Goal: Information Seeking & Learning: Learn about a topic

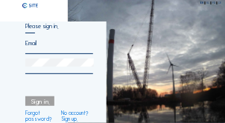
click at [50, 45] on input "email" at bounding box center [59, 42] width 68 height 7
type input "[EMAIL_ADDRESS][DOMAIN_NAME]"
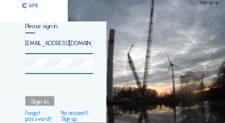
click at [42, 71] on div at bounding box center [59, 67] width 68 height 16
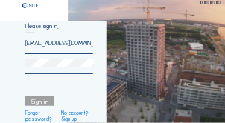
click at [41, 69] on div at bounding box center [59, 67] width 68 height 16
click at [36, 71] on div at bounding box center [59, 67] width 68 height 16
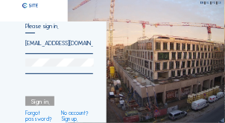
click at [45, 102] on div "Sign in." at bounding box center [39, 102] width 29 height 10
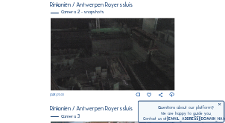
scroll to position [326, 0]
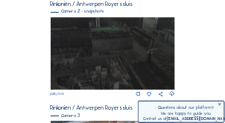
click at [117, 64] on img at bounding box center [113, 53] width 124 height 73
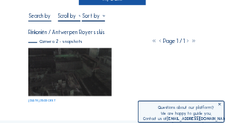
scroll to position [45, 0]
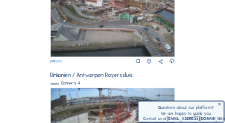
scroll to position [441, 0]
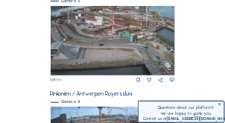
click at [96, 32] on img at bounding box center [113, 41] width 124 height 70
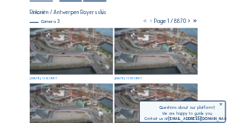
scroll to position [74, 0]
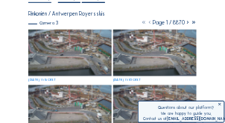
click at [77, 47] on img at bounding box center [69, 53] width 83 height 47
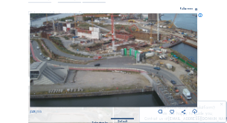
click at [196, 8] on icon at bounding box center [196, 9] width 2 height 3
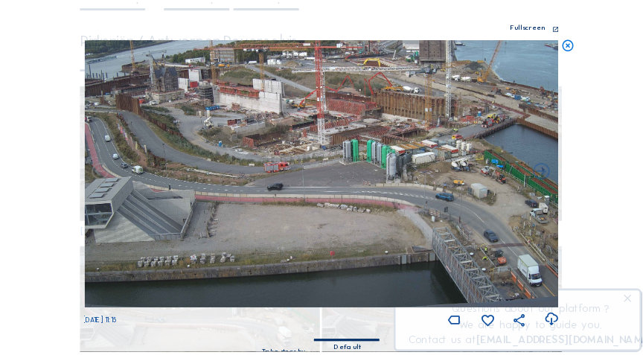
scroll to position [0, 0]
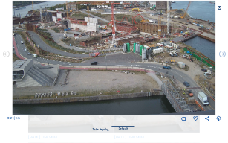
click at [219, 8] on icon at bounding box center [219, 8] width 5 height 5
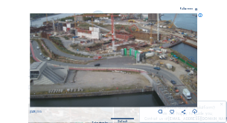
click at [191, 8] on div "Fullscreen" at bounding box center [186, 9] width 13 height 3
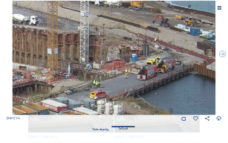
drag, startPoint x: 178, startPoint y: 36, endPoint x: 122, endPoint y: 77, distance: 69.3
click at [122, 77] on img at bounding box center [114, 58] width 203 height 115
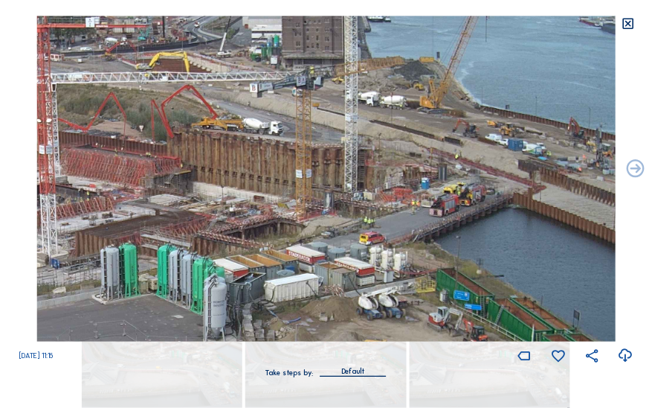
drag, startPoint x: 518, startPoint y: 119, endPoint x: 372, endPoint y: 249, distance: 196.0
click at [224, 123] on img at bounding box center [325, 179] width 579 height 326
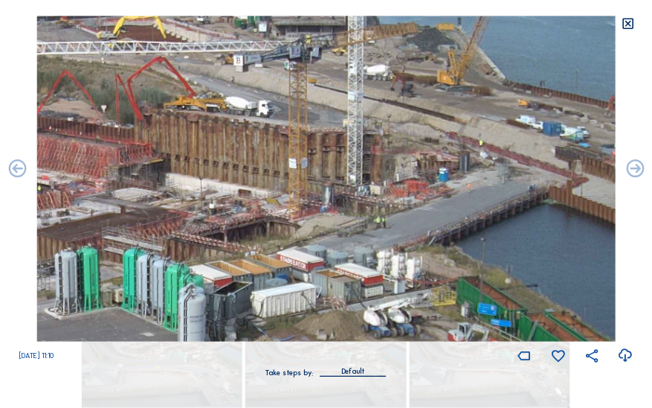
click at [224, 22] on icon at bounding box center [629, 23] width 14 height 15
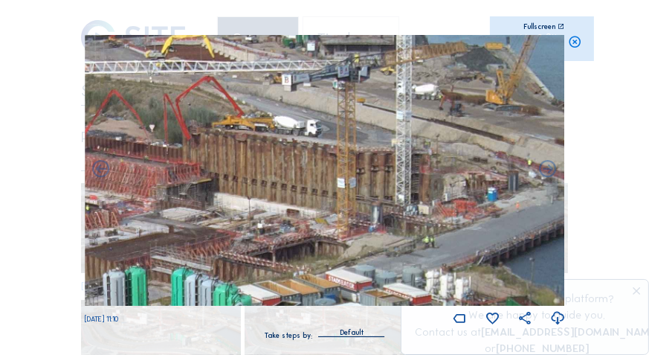
click at [224, 45] on icon at bounding box center [575, 42] width 14 height 15
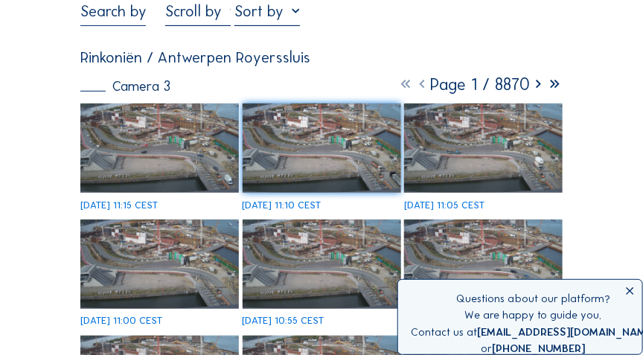
scroll to position [85, 0]
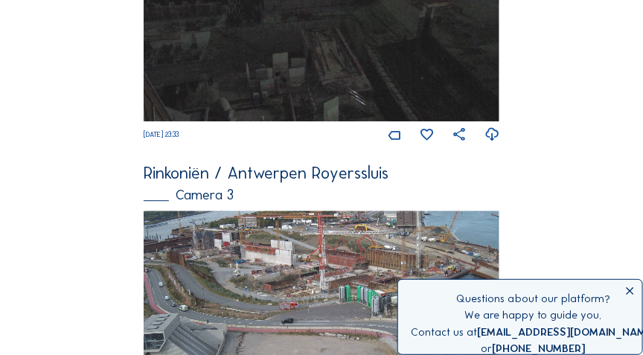
scroll to position [1104, 0]
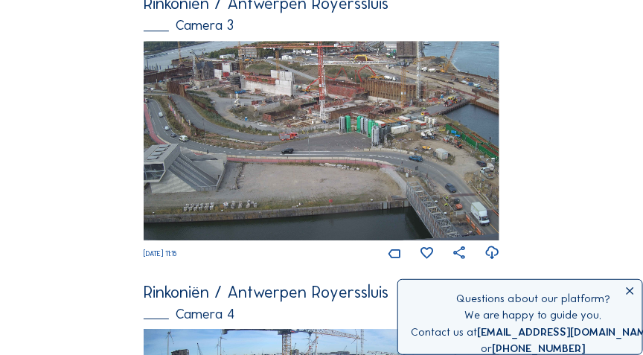
click at [224, 123] on img at bounding box center [321, 141] width 355 height 200
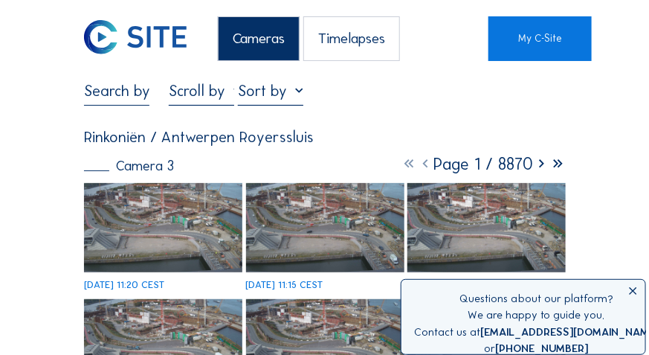
scroll to position [42, 0]
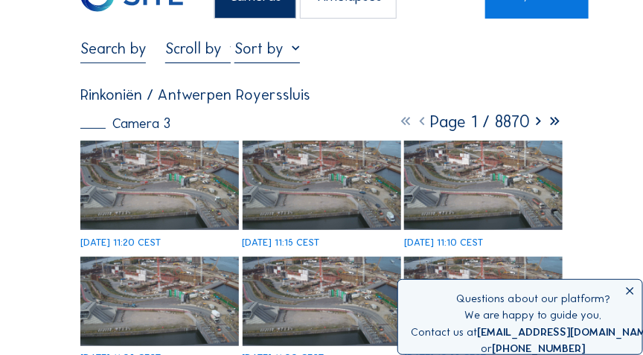
click at [169, 123] on img at bounding box center [159, 185] width 158 height 89
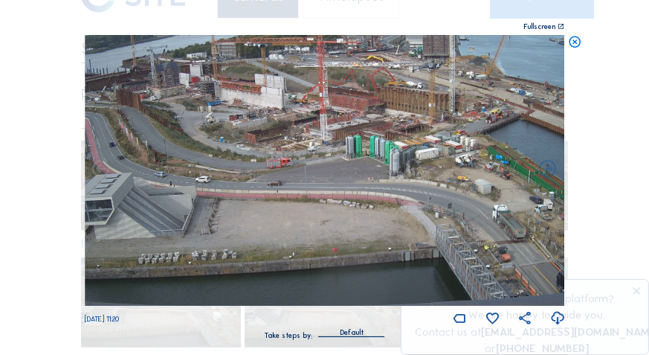
click at [224, 28] on div "Fullscreen" at bounding box center [540, 26] width 32 height 7
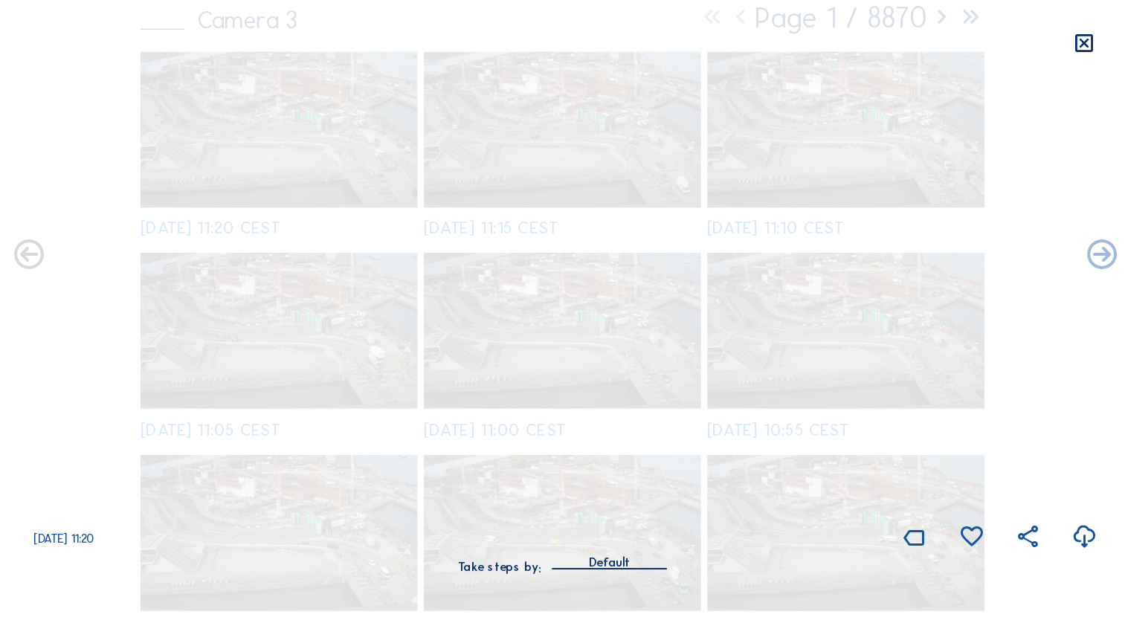
scroll to position [0, 0]
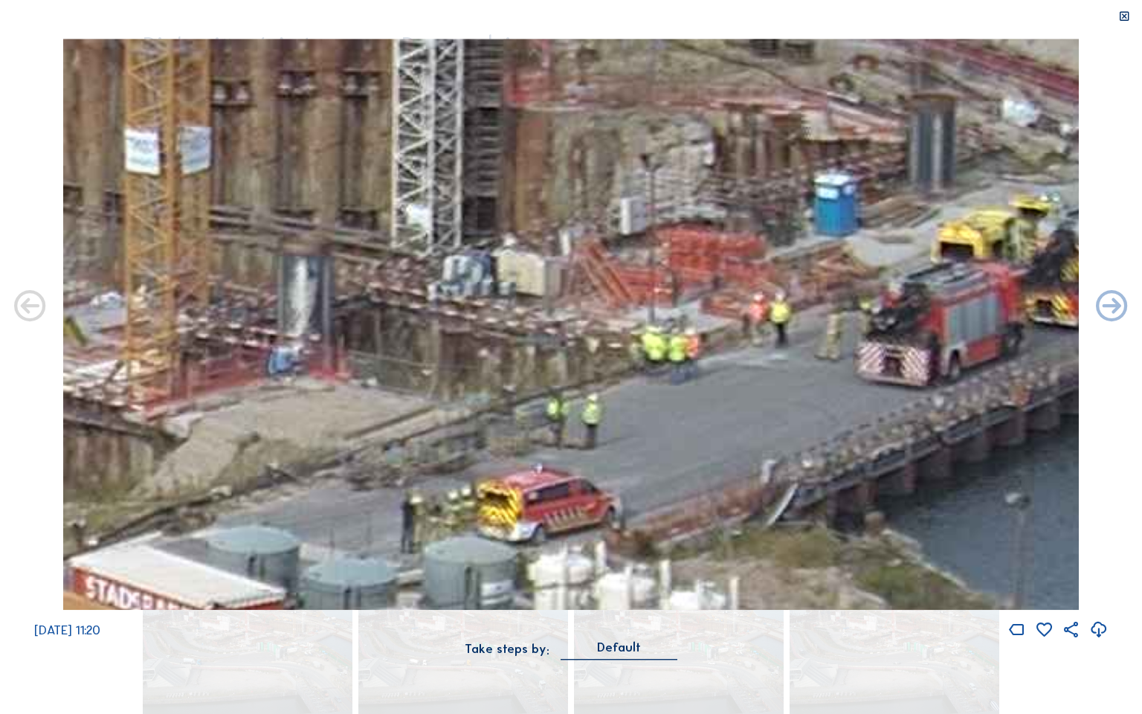
drag, startPoint x: 898, startPoint y: 213, endPoint x: 872, endPoint y: 325, distance: 114.5
click at [224, 123] on img at bounding box center [570, 324] width 1015 height 571
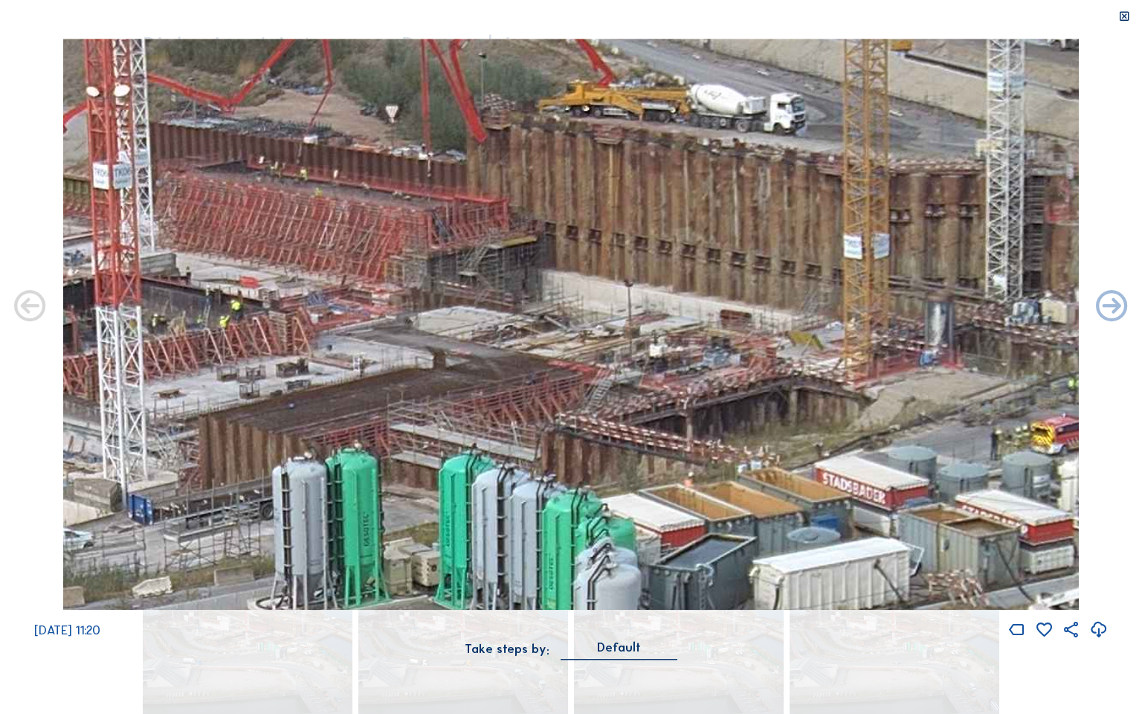
drag, startPoint x: 532, startPoint y: 261, endPoint x: 902, endPoint y: 274, distance: 370.6
click at [224, 123] on img at bounding box center [570, 324] width 1015 height 571
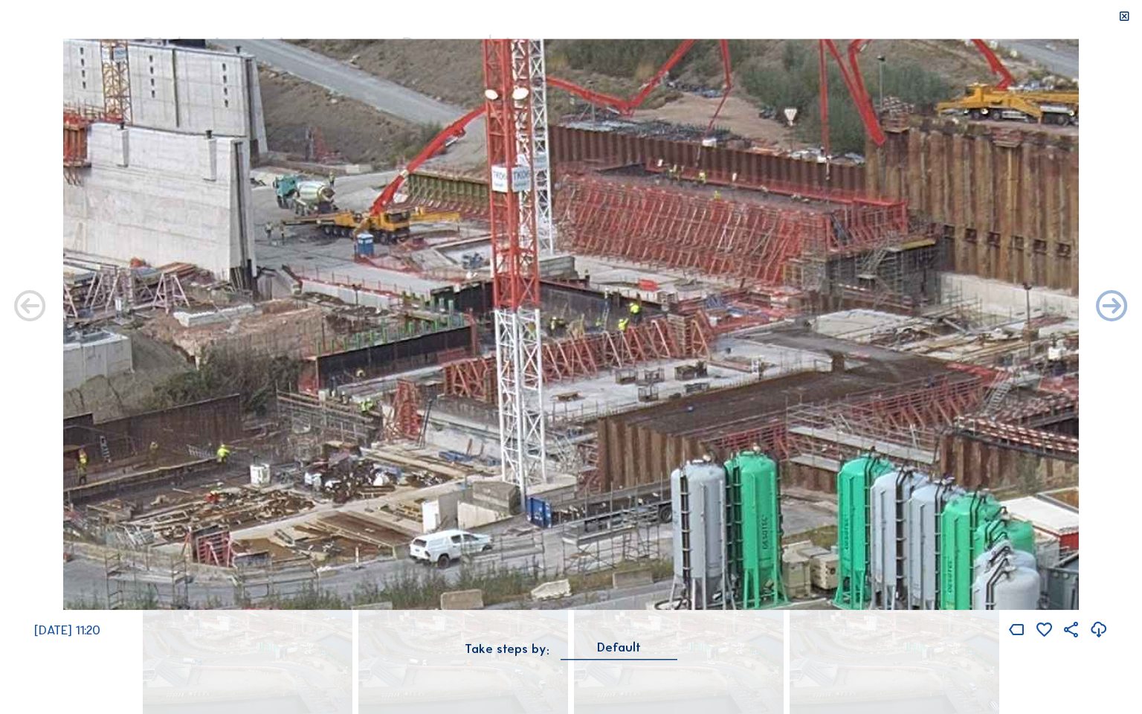
drag, startPoint x: 619, startPoint y: 318, endPoint x: 1017, endPoint y: 321, distance: 398.6
click at [224, 123] on img at bounding box center [570, 324] width 1015 height 571
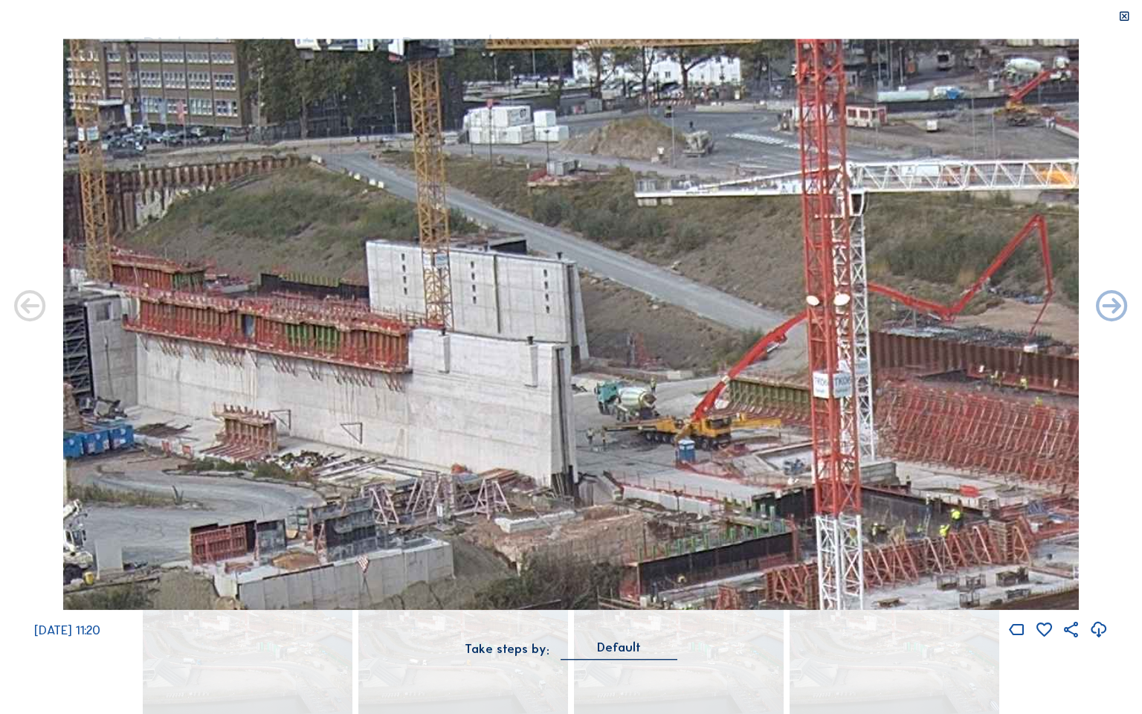
drag, startPoint x: 274, startPoint y: 187, endPoint x: 670, endPoint y: 387, distance: 443.6
click at [224, 123] on img at bounding box center [570, 324] width 1015 height 571
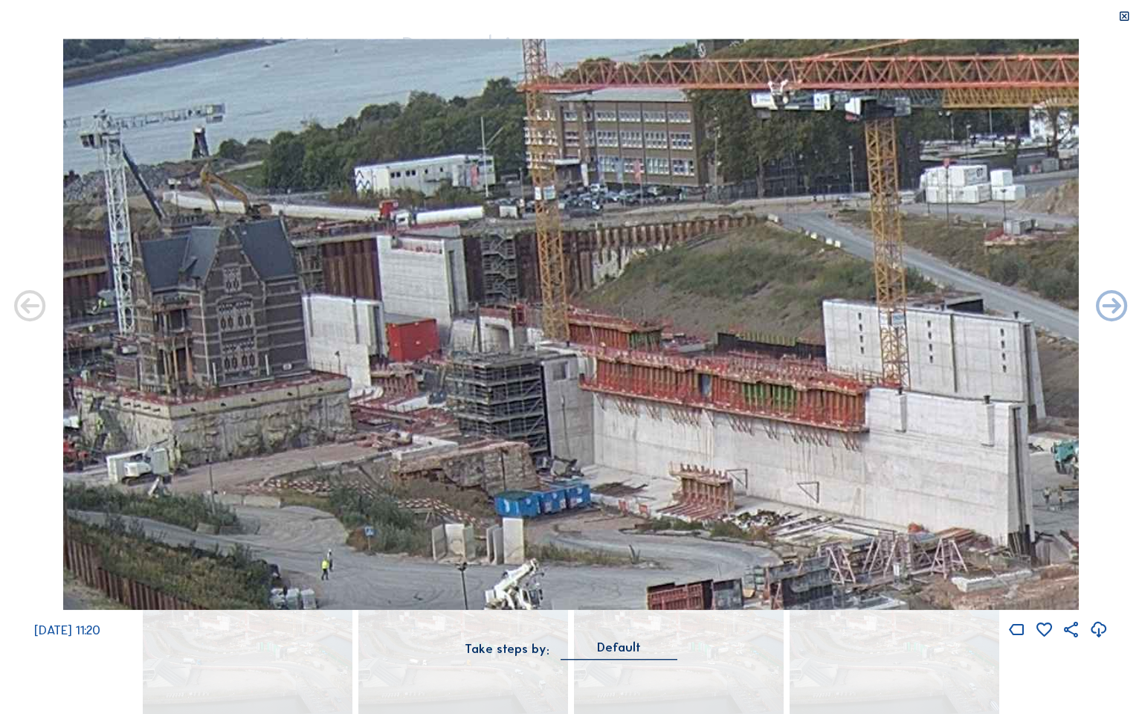
drag, startPoint x: 265, startPoint y: 309, endPoint x: 647, endPoint y: 382, distance: 389.1
click at [224, 123] on img at bounding box center [570, 324] width 1015 height 571
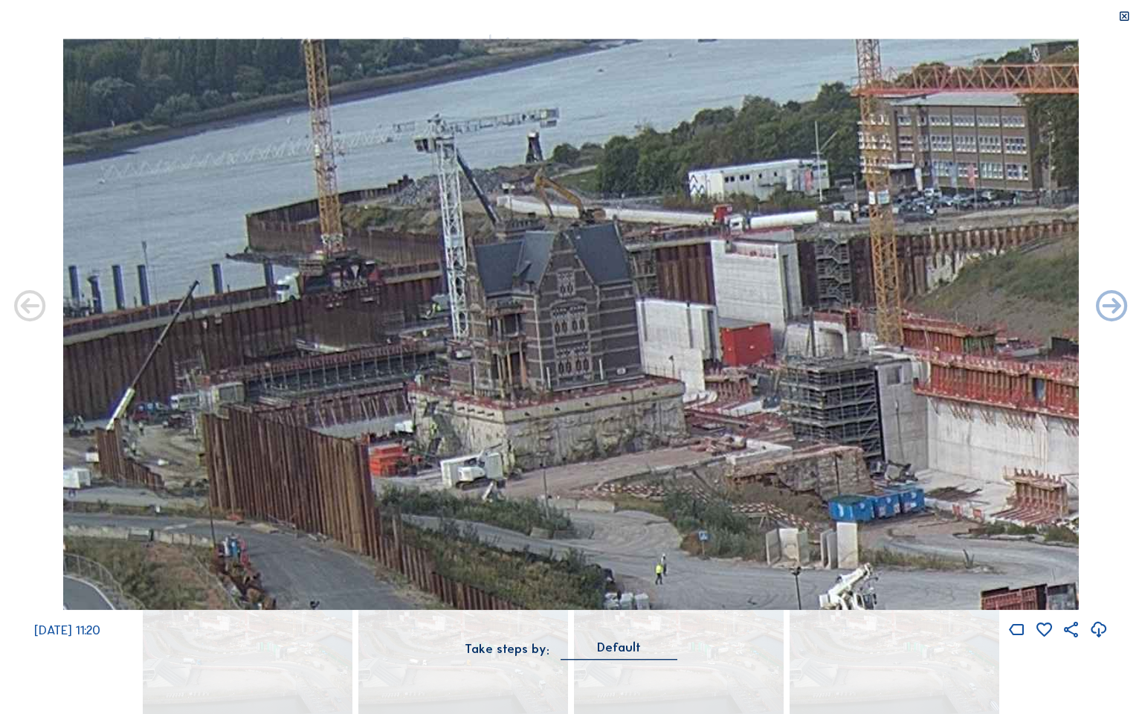
drag, startPoint x: 370, startPoint y: 330, endPoint x: 696, endPoint y: 351, distance: 327.1
click at [224, 123] on img at bounding box center [570, 324] width 1015 height 571
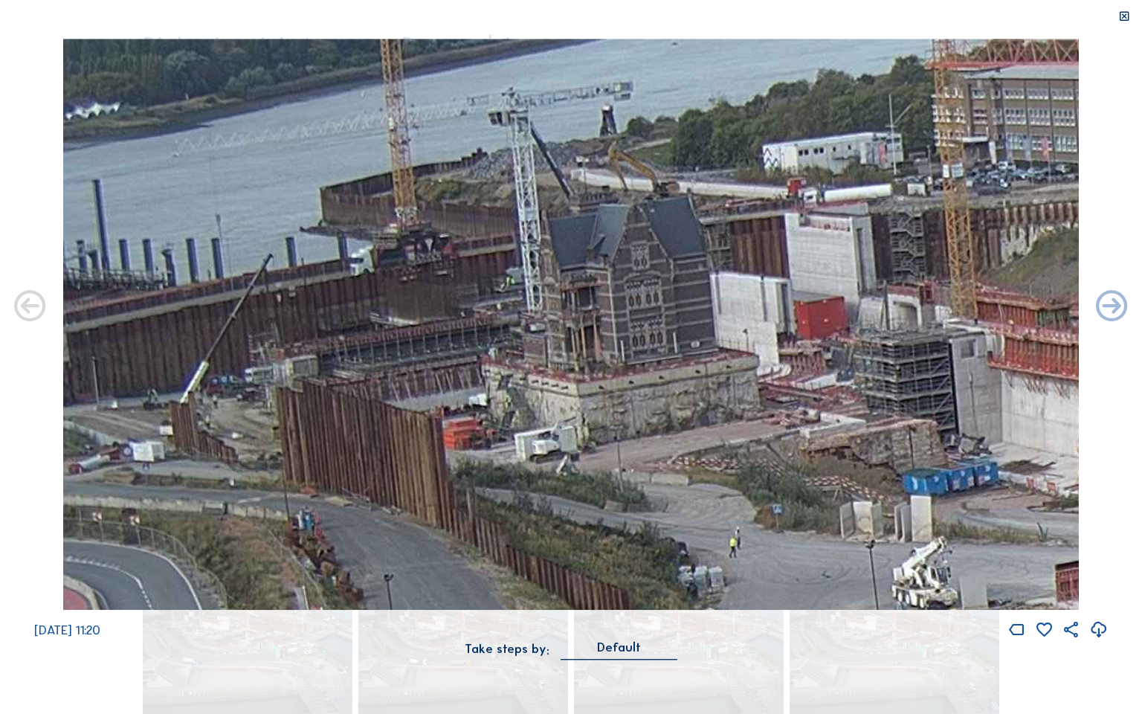
drag, startPoint x: 468, startPoint y: 346, endPoint x: 863, endPoint y: 320, distance: 395.0
click at [224, 123] on img at bounding box center [570, 324] width 1015 height 571
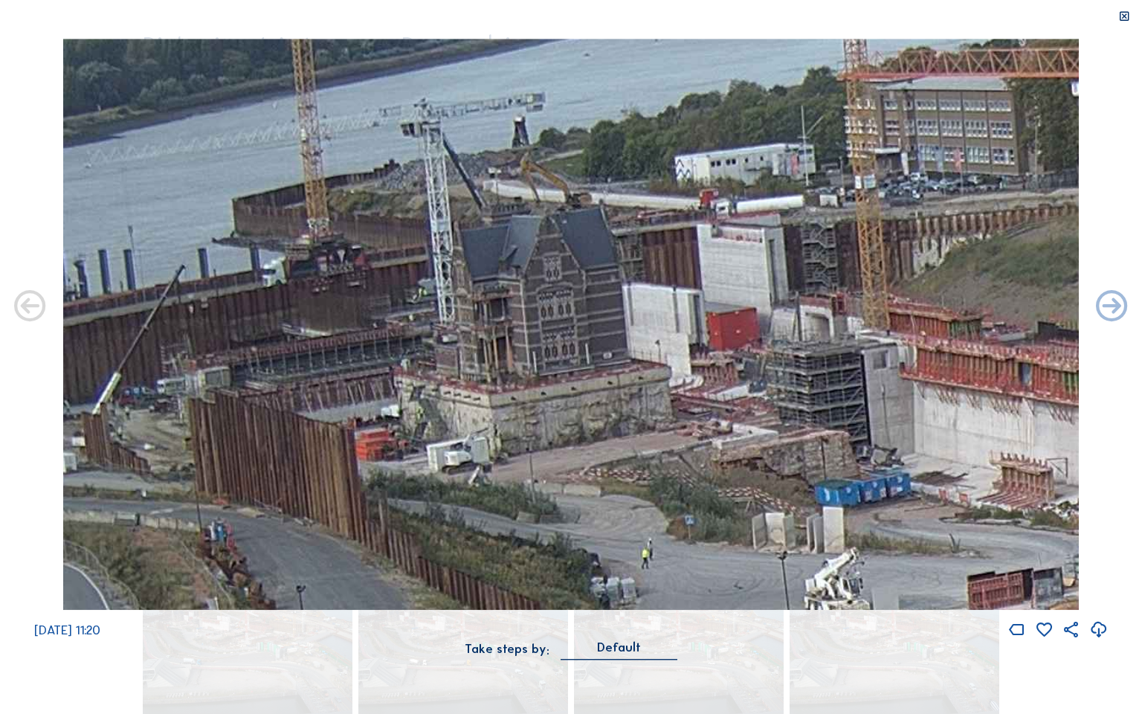
drag, startPoint x: 898, startPoint y: 245, endPoint x: 398, endPoint y: 322, distance: 506.3
click at [224, 123] on img at bounding box center [570, 324] width 1015 height 571
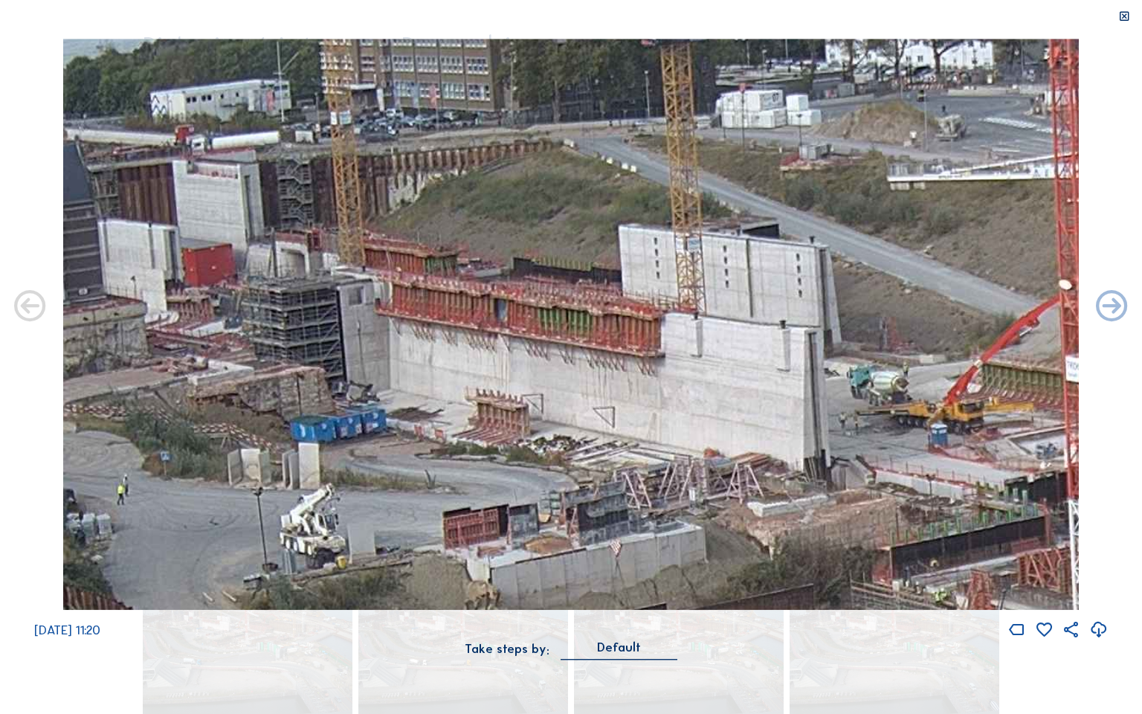
drag, startPoint x: 898, startPoint y: 435, endPoint x: 794, endPoint y: 416, distance: 105.8
click at [224, 123] on img at bounding box center [570, 324] width 1015 height 571
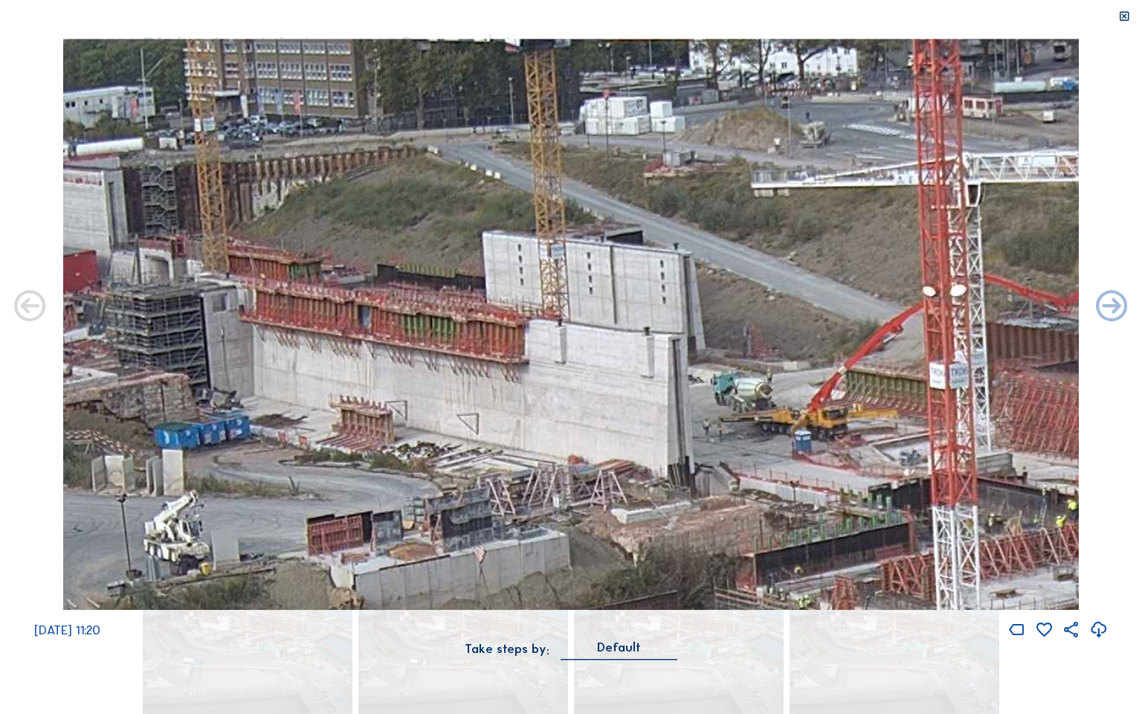
drag, startPoint x: 881, startPoint y: 348, endPoint x: 541, endPoint y: 332, distance: 340.2
click at [224, 123] on img at bounding box center [570, 324] width 1015 height 571
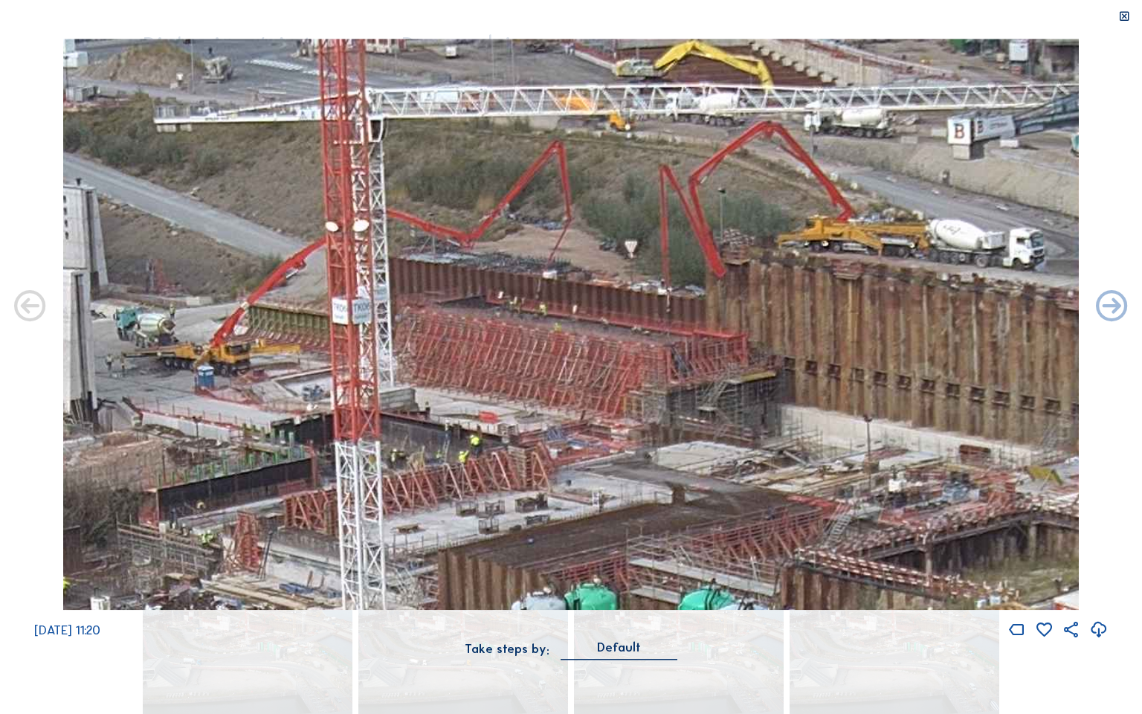
drag, startPoint x: 741, startPoint y: 329, endPoint x: 374, endPoint y: 290, distance: 369.4
click at [224, 123] on img at bounding box center [570, 324] width 1015 height 571
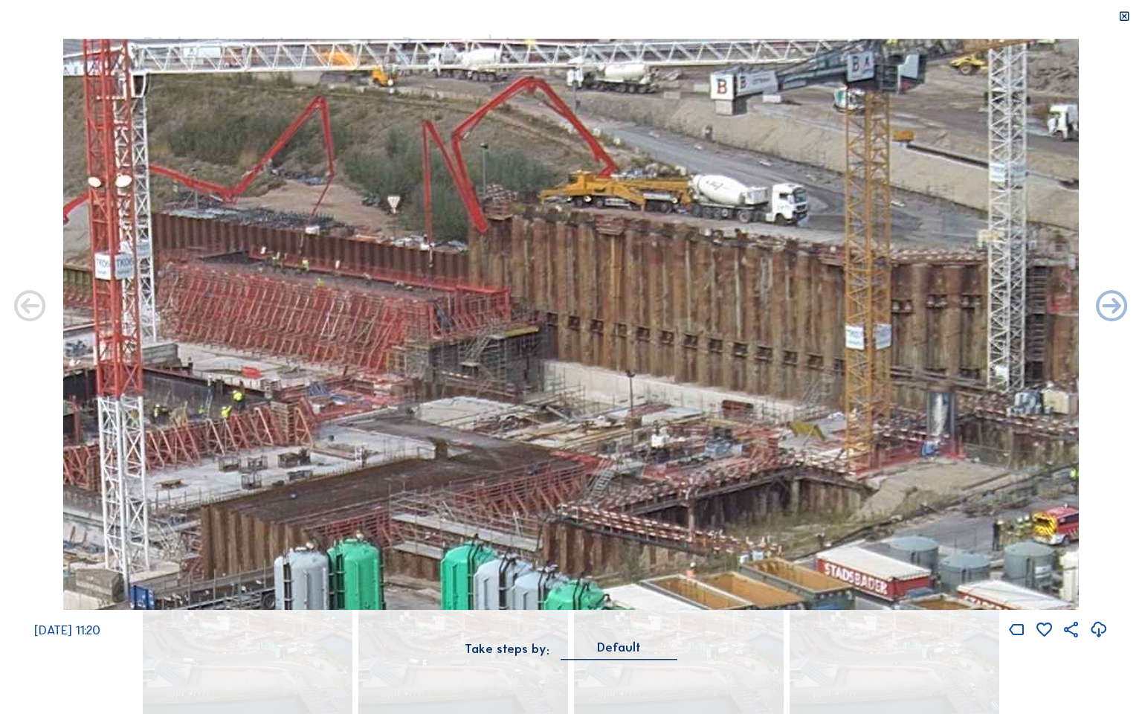
drag, startPoint x: 577, startPoint y: 354, endPoint x: 149, endPoint y: 261, distance: 437.6
click at [167, 123] on img at bounding box center [570, 324] width 1015 height 571
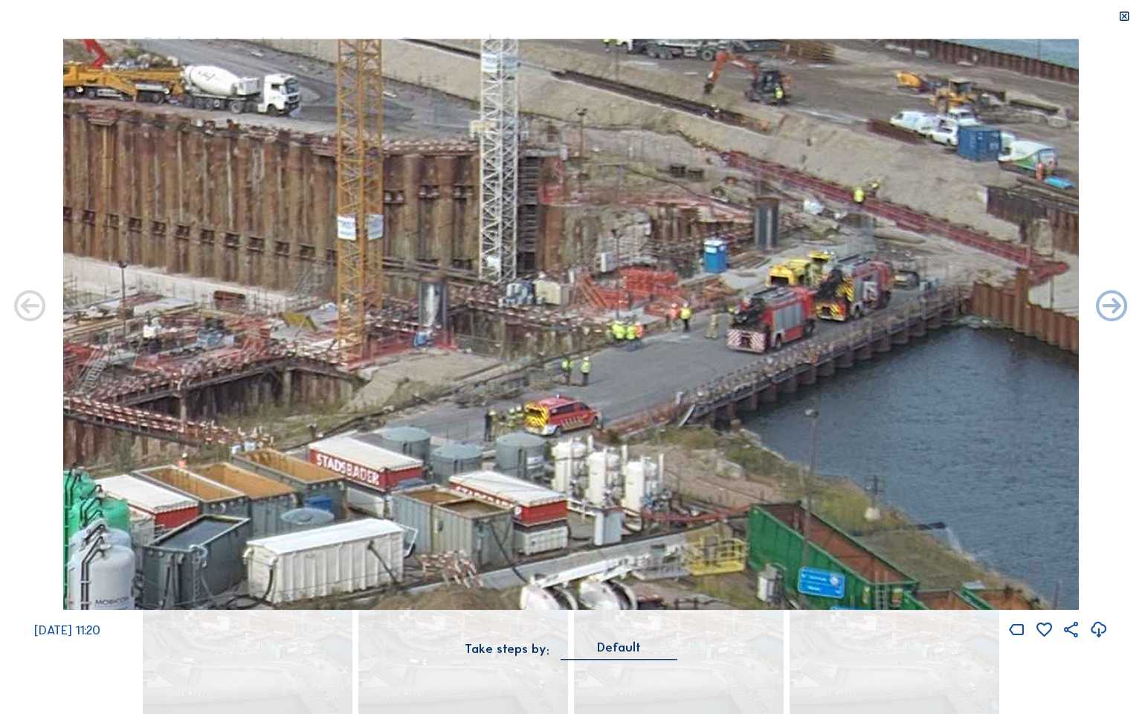
drag, startPoint x: 636, startPoint y: 339, endPoint x: 280, endPoint y: 268, distance: 363.3
click at [224, 123] on img at bounding box center [570, 324] width 1015 height 571
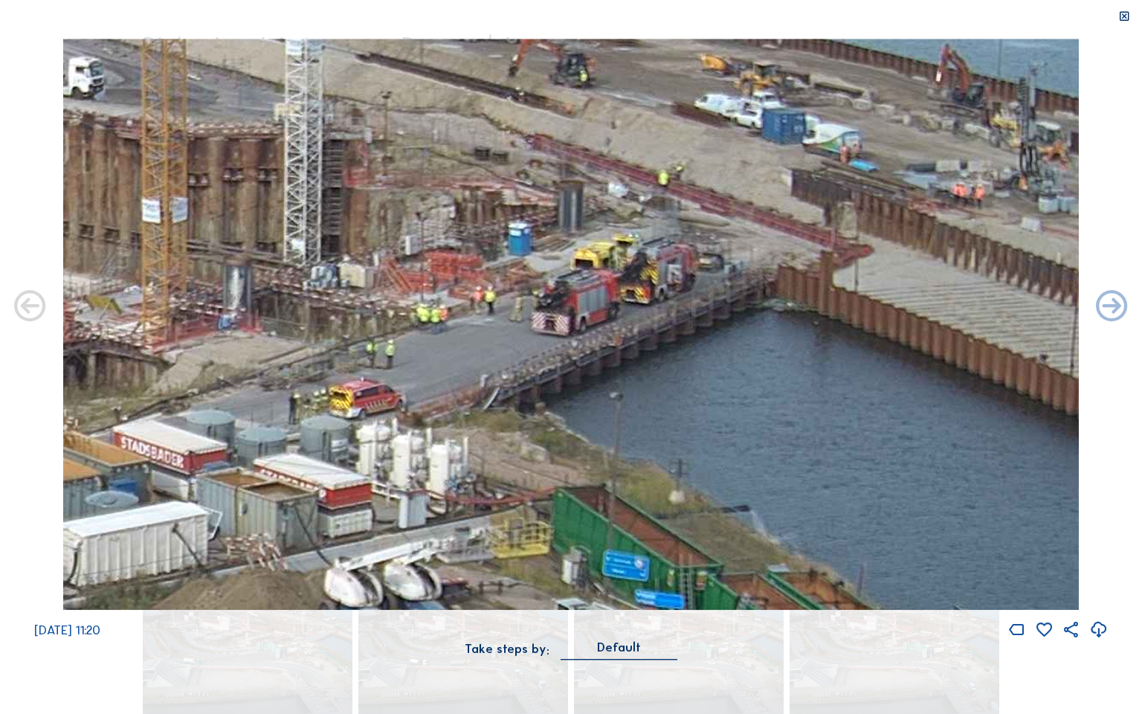
drag, startPoint x: 563, startPoint y: 277, endPoint x: 345, endPoint y: 268, distance: 218.1
click at [224, 123] on img at bounding box center [570, 324] width 1015 height 571
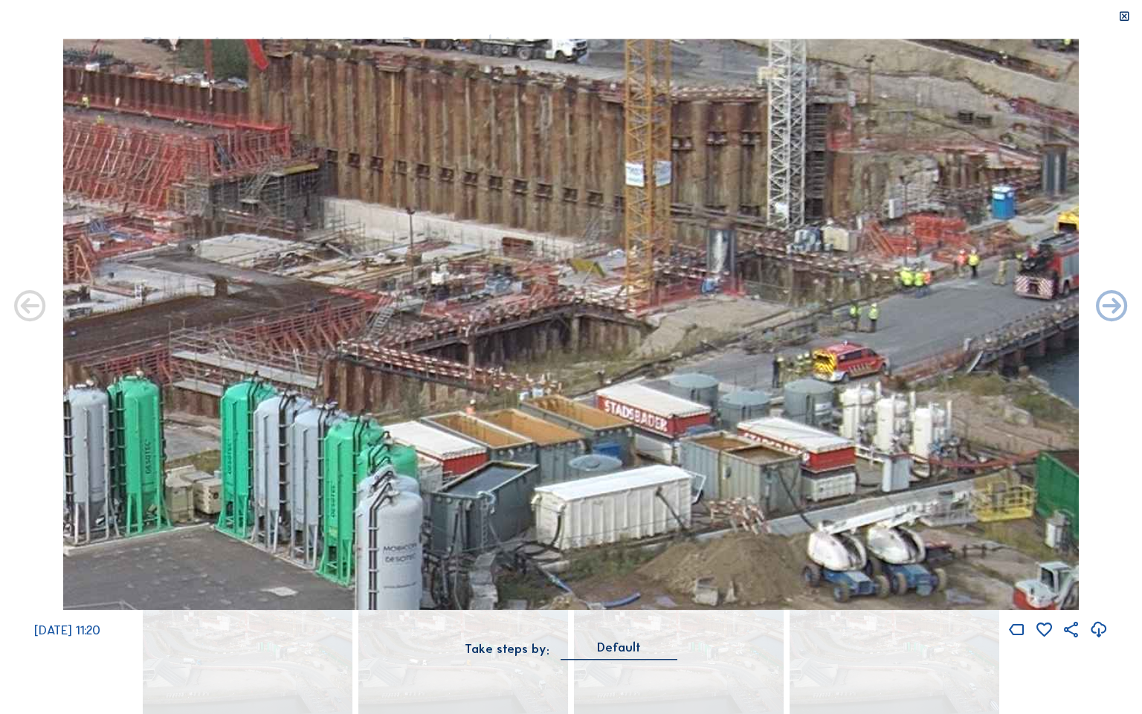
drag, startPoint x: 378, startPoint y: 178, endPoint x: 861, endPoint y: 142, distance: 484.7
click at [224, 123] on img at bounding box center [570, 324] width 1015 height 571
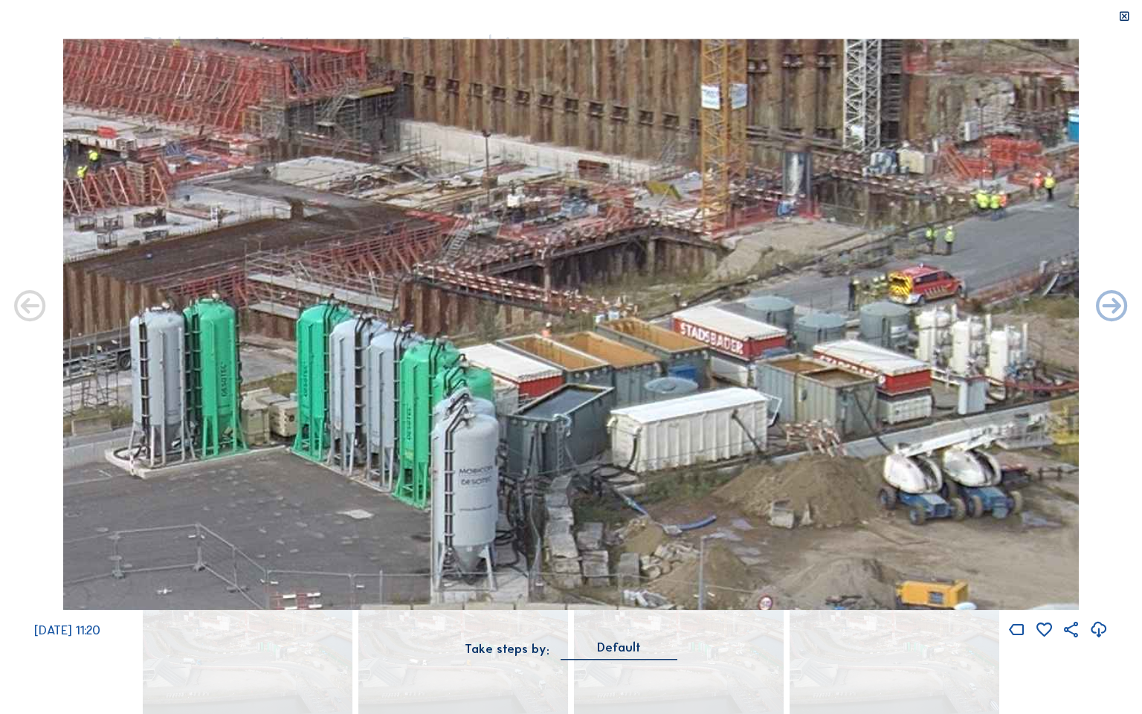
drag, startPoint x: 558, startPoint y: 326, endPoint x: 634, endPoint y: 248, distance: 108.3
click at [224, 123] on img at bounding box center [570, 324] width 1015 height 571
click at [224, 17] on icon at bounding box center [1124, 16] width 13 height 13
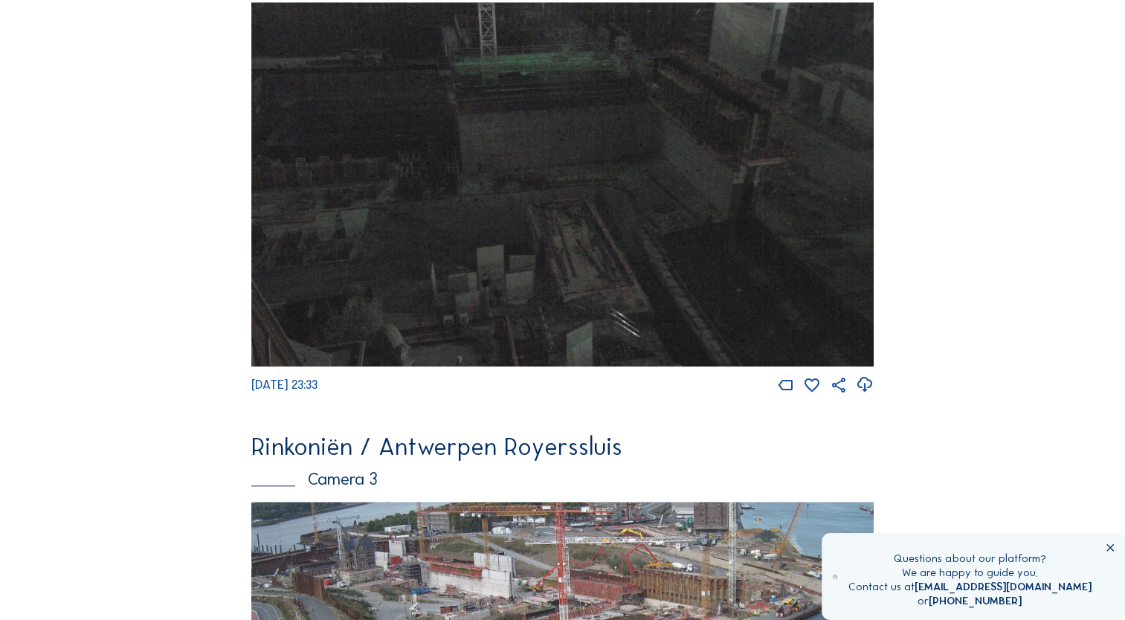
scroll to position [1532, 0]
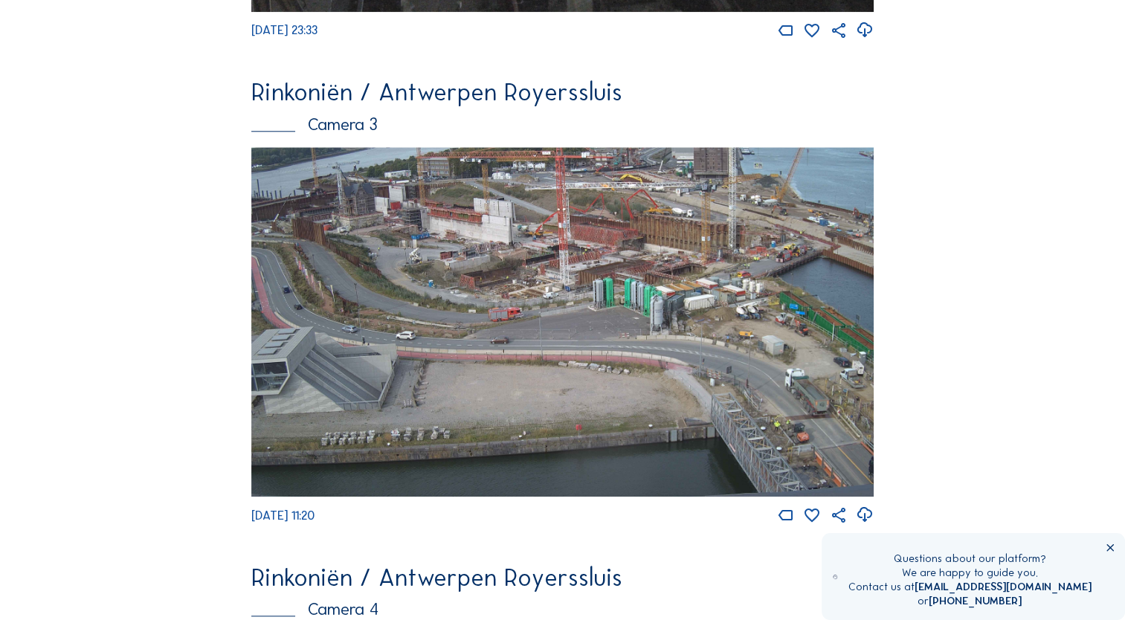
click at [224, 123] on img at bounding box center [562, 322] width 622 height 350
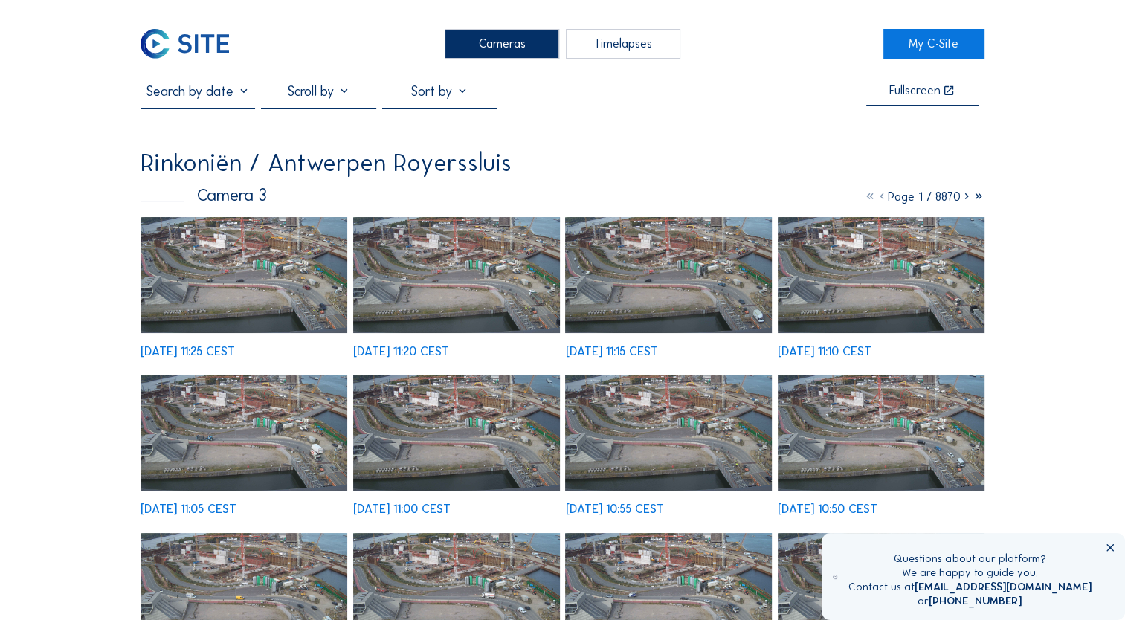
click at [224, 123] on img at bounding box center [244, 275] width 207 height 116
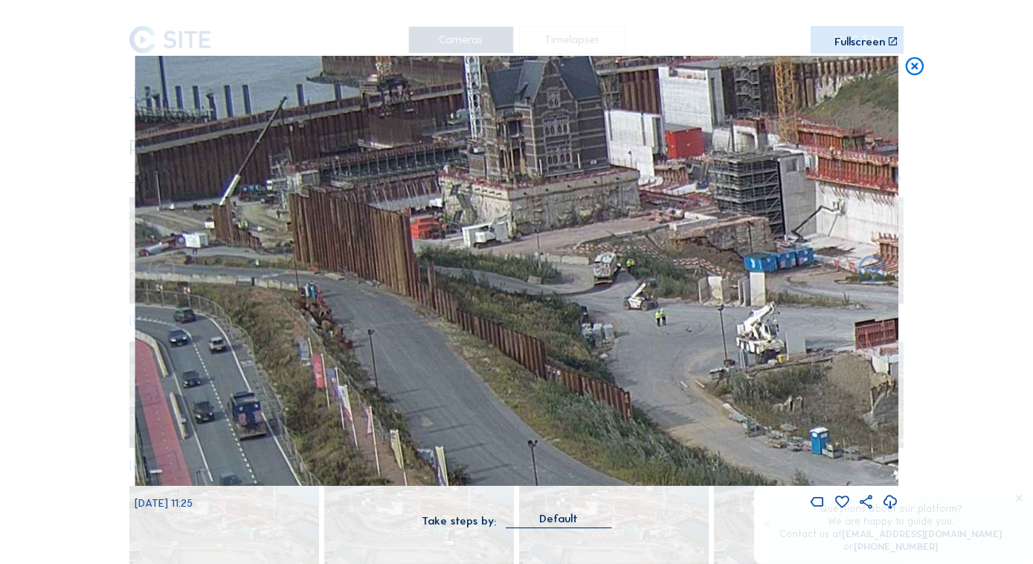
drag, startPoint x: 264, startPoint y: 191, endPoint x: 724, endPoint y: 292, distance: 471.3
click at [224, 123] on img at bounding box center [517, 271] width 764 height 430
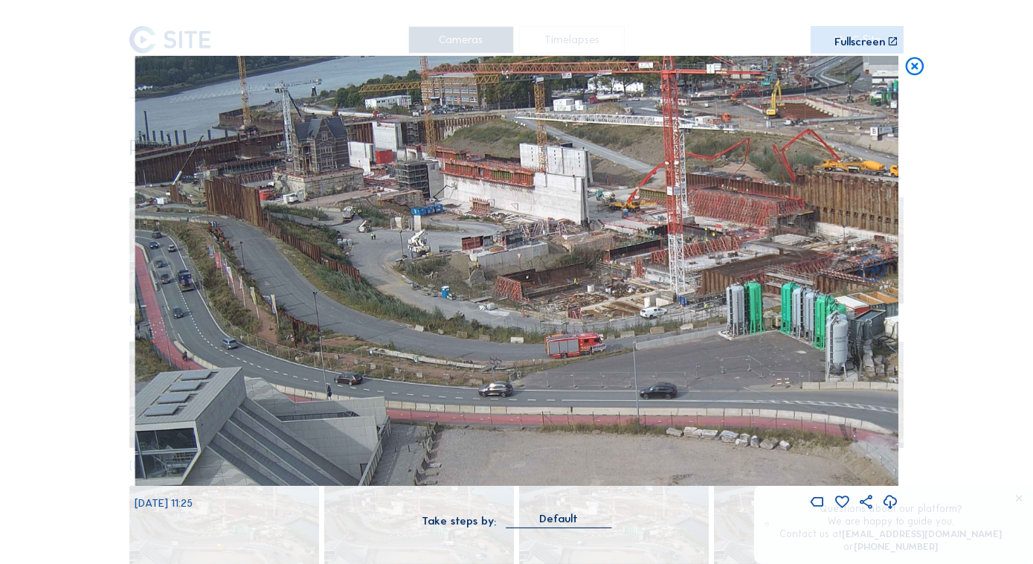
click at [224, 123] on img at bounding box center [517, 271] width 764 height 430
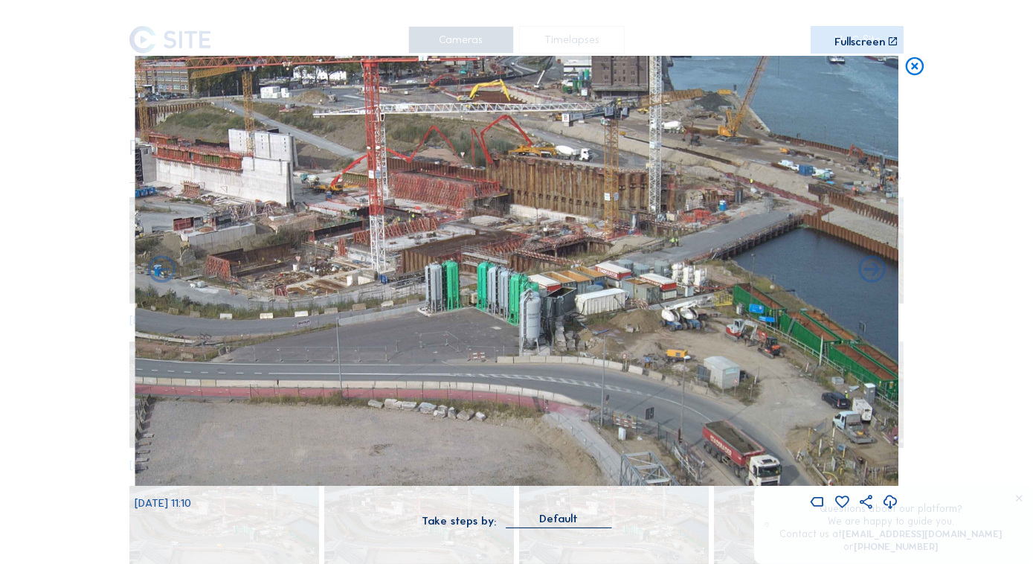
drag, startPoint x: 781, startPoint y: 280, endPoint x: 405, endPoint y: 280, distance: 376.3
click at [224, 123] on img at bounding box center [517, 271] width 764 height 430
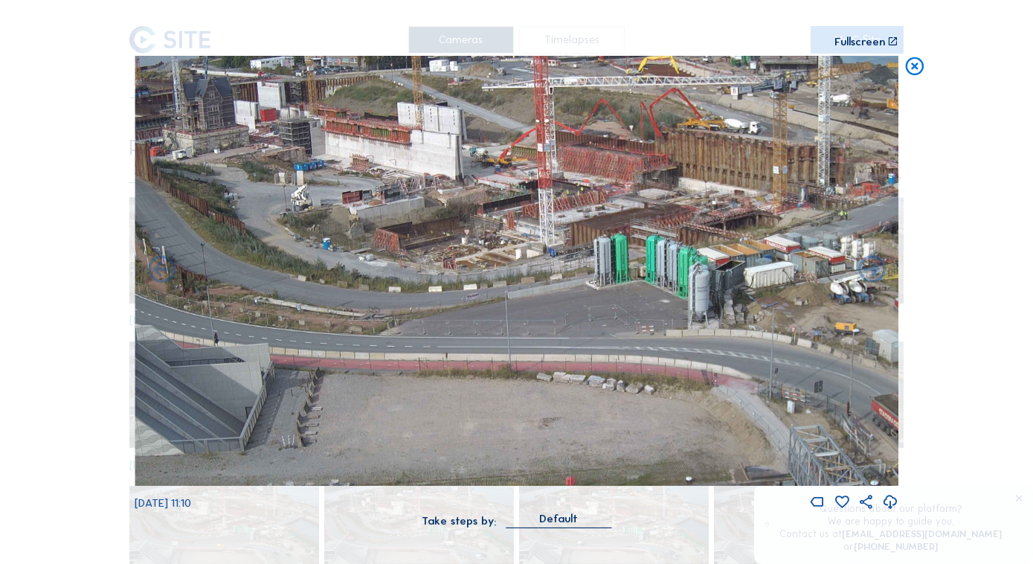
drag, startPoint x: 526, startPoint y: 297, endPoint x: 695, endPoint y: 271, distance: 170.9
click at [224, 123] on img at bounding box center [517, 271] width 764 height 430
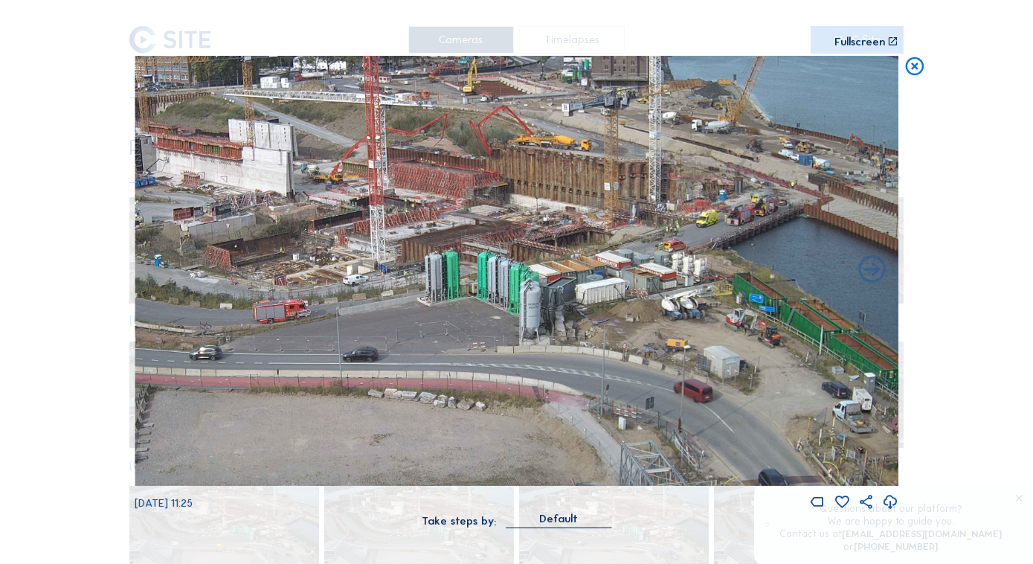
drag, startPoint x: 448, startPoint y: 376, endPoint x: 149, endPoint y: 393, distance: 300.1
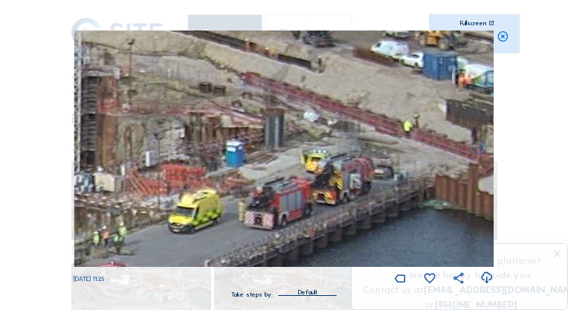
drag, startPoint x: 426, startPoint y: 104, endPoint x: 262, endPoint y: 222, distance: 202.5
click at [224, 123] on img at bounding box center [284, 148] width 420 height 236
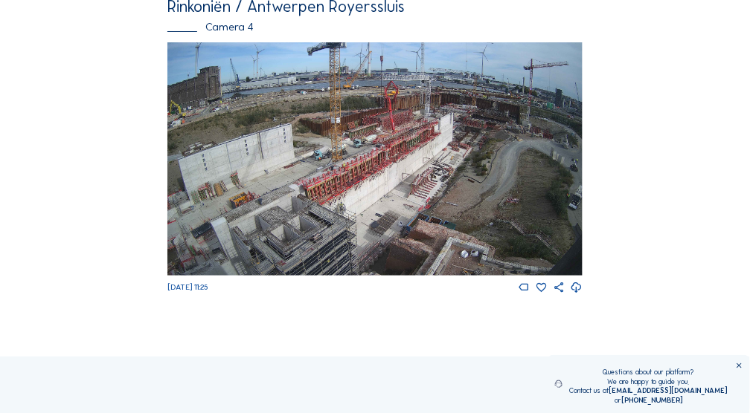
scroll to position [1412, 0]
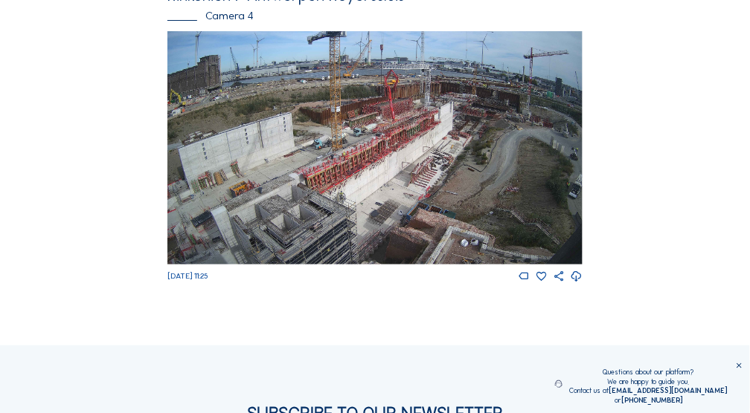
click at [224, 123] on img at bounding box center [374, 148] width 414 height 234
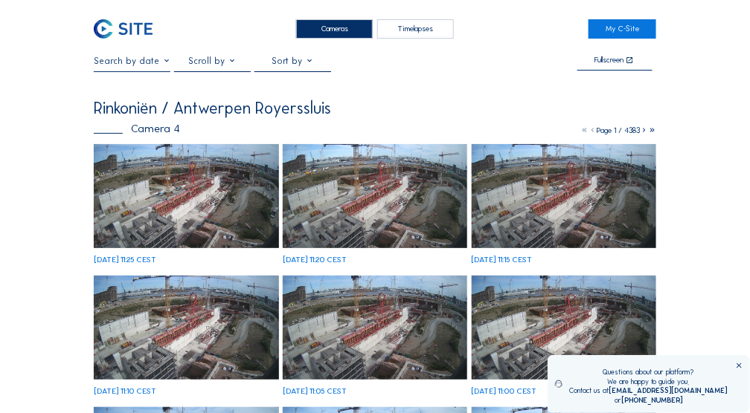
click at [179, 123] on img at bounding box center [186, 196] width 185 height 104
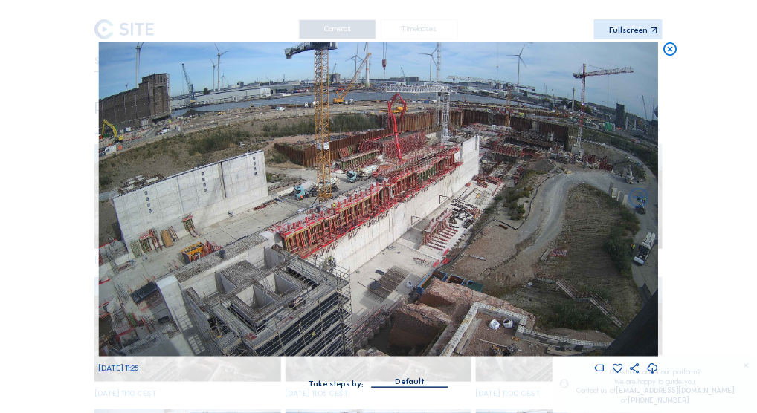
click at [224, 27] on div "Fullscreen" at bounding box center [628, 31] width 39 height 9
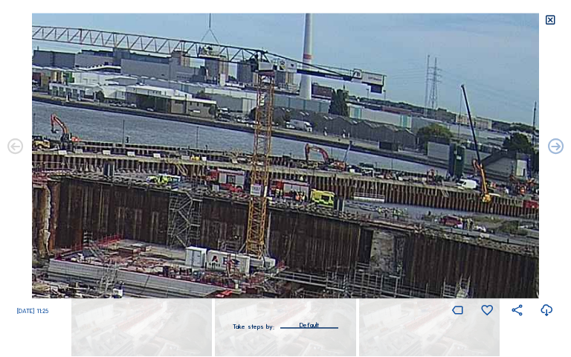
drag, startPoint x: 354, startPoint y: 74, endPoint x: 262, endPoint y: 220, distance: 172.5
click at [224, 123] on img at bounding box center [286, 156] width 508 height 286
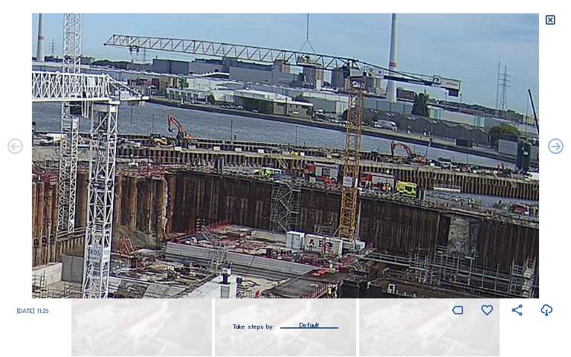
drag, startPoint x: 138, startPoint y: 158, endPoint x: 353, endPoint y: 167, distance: 215.1
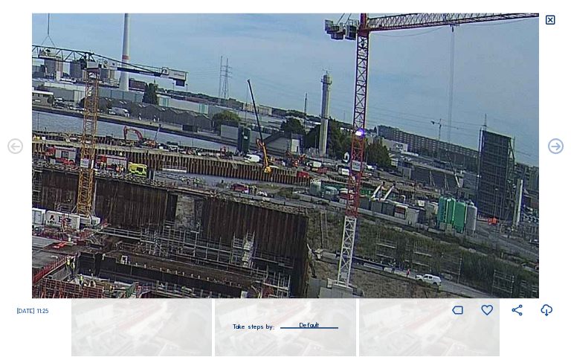
drag, startPoint x: 354, startPoint y: 106, endPoint x: 93, endPoint y: 156, distance: 265.9
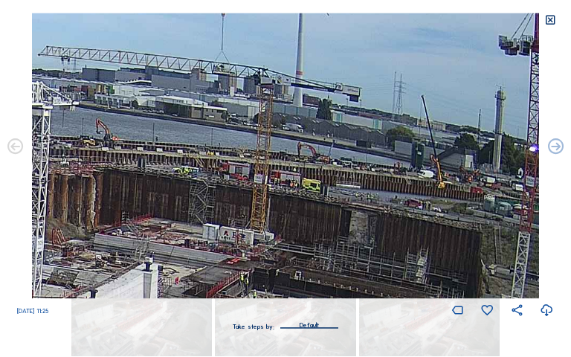
drag, startPoint x: 110, startPoint y: 155, endPoint x: 286, endPoint y: 171, distance: 176.9
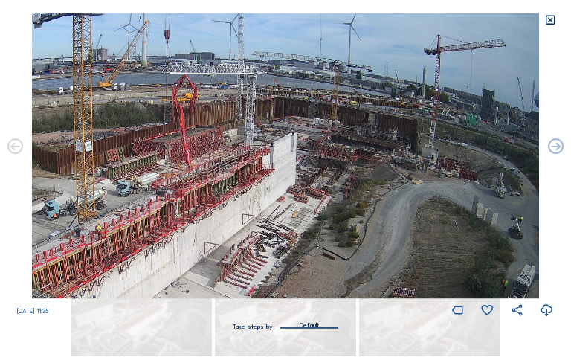
drag, startPoint x: 512, startPoint y: 201, endPoint x: 274, endPoint y: 213, distance: 239.0
click at [224, 18] on icon at bounding box center [550, 20] width 13 height 13
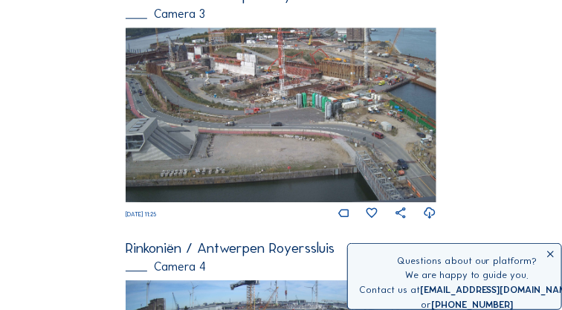
scroll to position [974, 0]
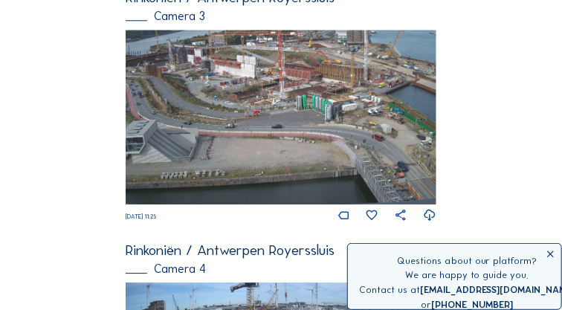
click at [224, 123] on img at bounding box center [281, 117] width 311 height 175
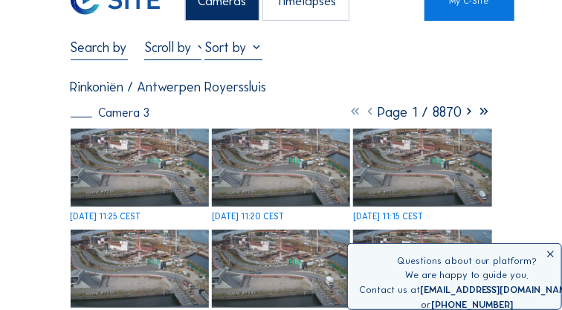
scroll to position [37, 0]
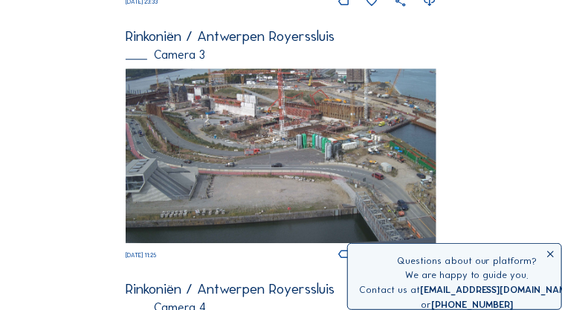
scroll to position [924, 0]
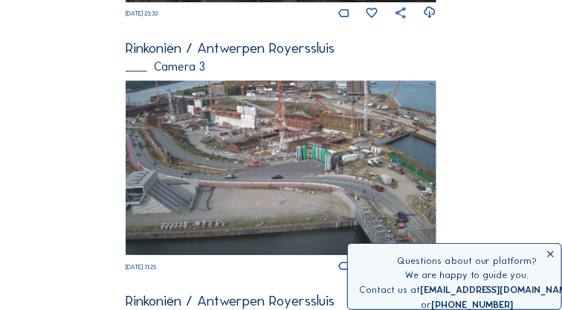
click at [224, 123] on img at bounding box center [281, 167] width 311 height 175
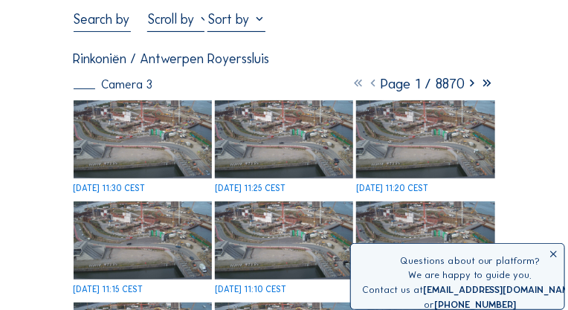
scroll to position [74, 0]
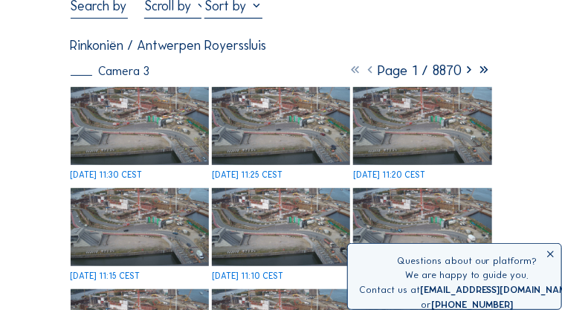
click at [146, 123] on img at bounding box center [140, 126] width 138 height 78
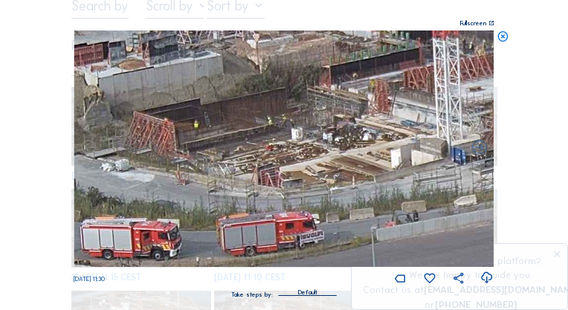
drag, startPoint x: 216, startPoint y: 138, endPoint x: 266, endPoint y: 201, distance: 80.9
click at [224, 123] on img at bounding box center [284, 148] width 420 height 236
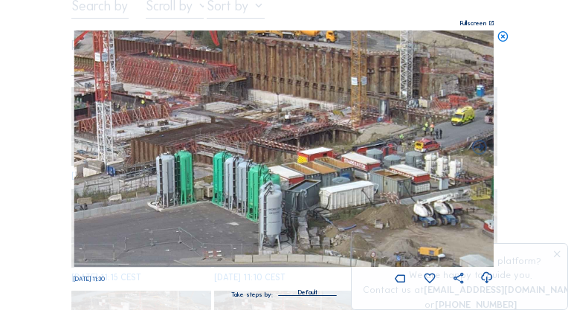
drag, startPoint x: 411, startPoint y: 139, endPoint x: 146, endPoint y: 140, distance: 265.5
click at [146, 123] on img at bounding box center [284, 148] width 420 height 236
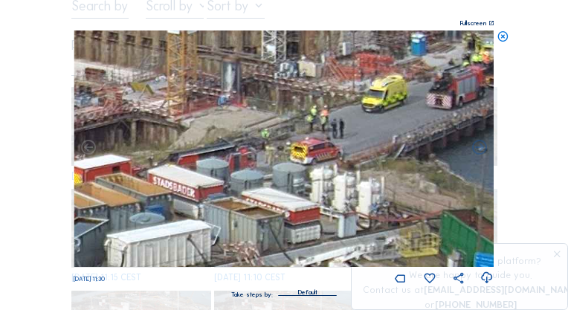
drag, startPoint x: 386, startPoint y: 149, endPoint x: 222, endPoint y: 151, distance: 164.4
click at [222, 123] on img at bounding box center [284, 148] width 420 height 236
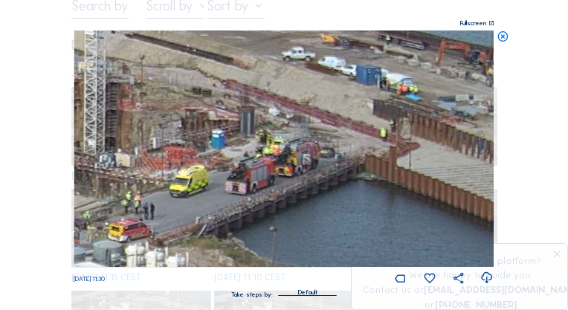
drag, startPoint x: 275, startPoint y: 154, endPoint x: 161, endPoint y: 206, distance: 125.8
click at [161, 123] on img at bounding box center [284, 148] width 420 height 236
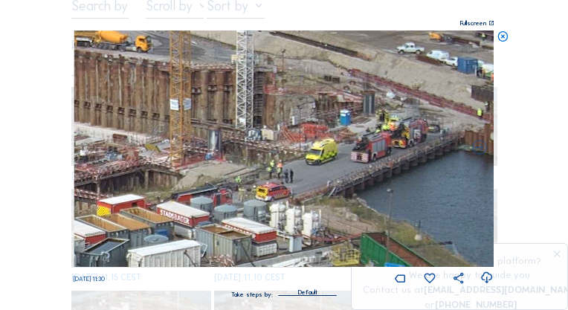
drag, startPoint x: 223, startPoint y: 181, endPoint x: 344, endPoint y: 155, distance: 124.0
click at [224, 123] on img at bounding box center [284, 148] width 420 height 236
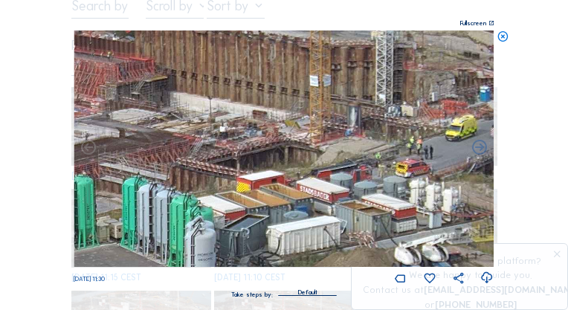
drag, startPoint x: 223, startPoint y: 184, endPoint x: 364, endPoint y: 154, distance: 143.7
click at [224, 123] on img at bounding box center [284, 148] width 420 height 236
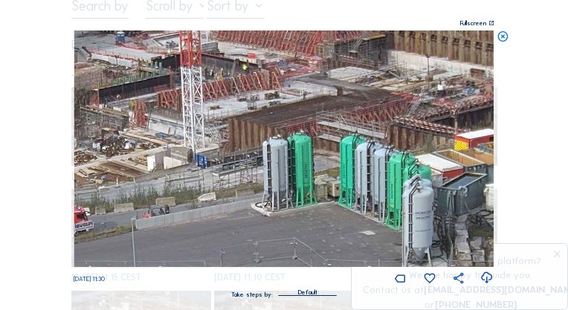
drag, startPoint x: 291, startPoint y: 161, endPoint x: 497, endPoint y: 125, distance: 209.8
click at [224, 123] on div "Scroll to travel through time | Press 'Alt' Button + Scroll to Zoom | Click and…" at bounding box center [284, 155] width 568 height 310
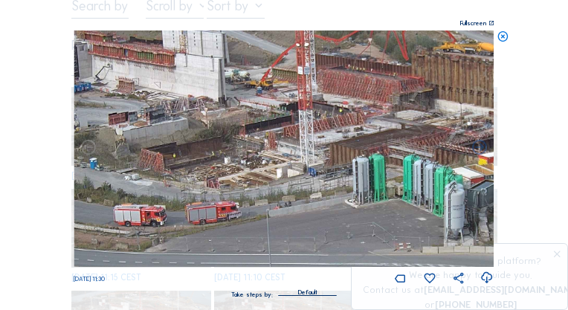
drag, startPoint x: 315, startPoint y: 175, endPoint x: 335, endPoint y: 196, distance: 29.5
click at [224, 123] on img at bounding box center [284, 148] width 420 height 236
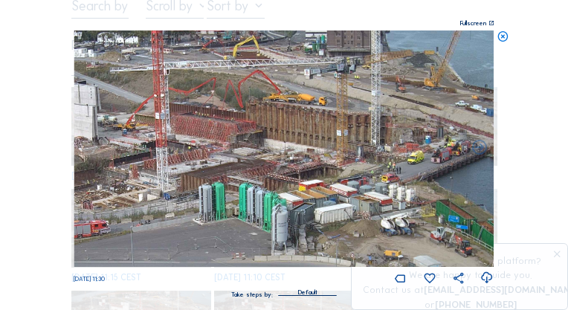
drag, startPoint x: 381, startPoint y: 126, endPoint x: 242, endPoint y: 161, distance: 142.7
click at [224, 123] on img at bounding box center [284, 148] width 420 height 236
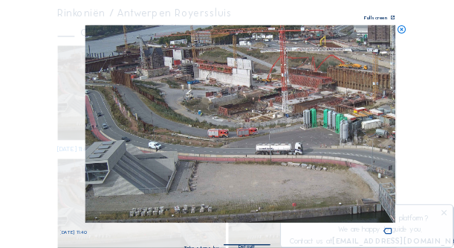
scroll to position [69, 0]
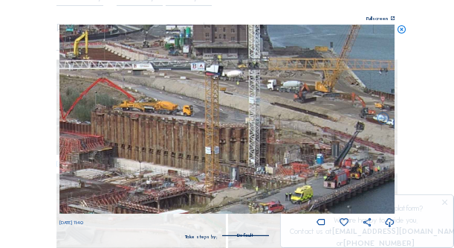
drag, startPoint x: 290, startPoint y: 81, endPoint x: 313, endPoint y: 132, distance: 56.3
click at [224, 123] on img at bounding box center [227, 119] width 336 height 189
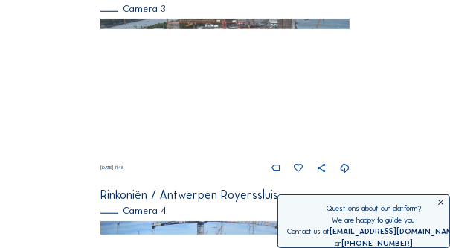
scroll to position [744, 0]
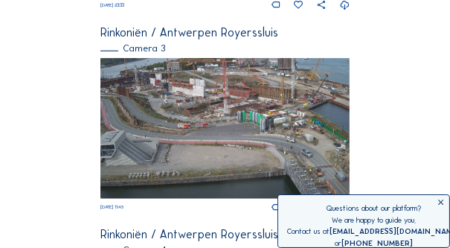
click at [224, 113] on img at bounding box center [224, 128] width 249 height 140
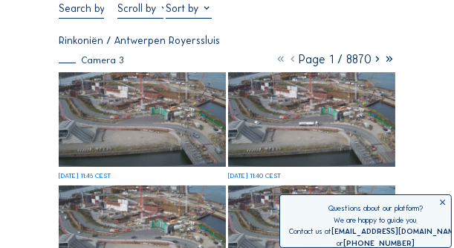
scroll to position [59, 0]
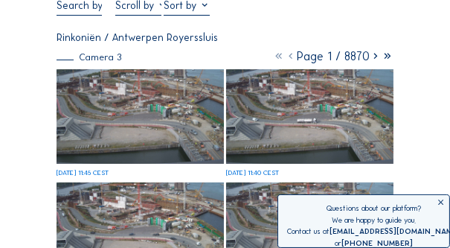
click at [180, 119] on img at bounding box center [140, 116] width 167 height 94
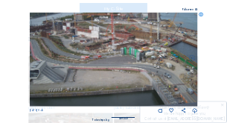
scroll to position [59, 0]
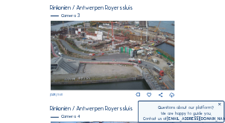
scroll to position [427, 0]
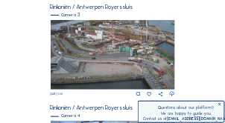
click at [127, 60] on img at bounding box center [113, 55] width 124 height 70
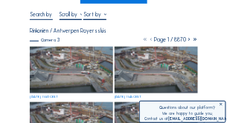
scroll to position [59, 0]
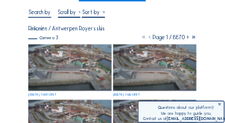
click at [84, 68] on img at bounding box center [69, 68] width 83 height 47
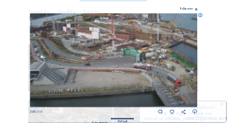
click at [196, 9] on icon at bounding box center [196, 9] width 2 height 3
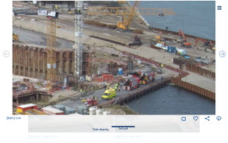
drag, startPoint x: 183, startPoint y: 38, endPoint x: 127, endPoint y: 80, distance: 70.1
click at [127, 80] on img at bounding box center [114, 58] width 203 height 115
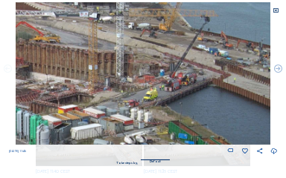
click at [9, 67] on icon at bounding box center [8, 70] width 10 height 10
click at [7, 69] on icon at bounding box center [8, 70] width 10 height 10
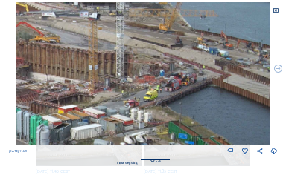
click at [224, 10] on icon at bounding box center [275, 10] width 6 height 6
